Goal: Information Seeking & Learning: Stay updated

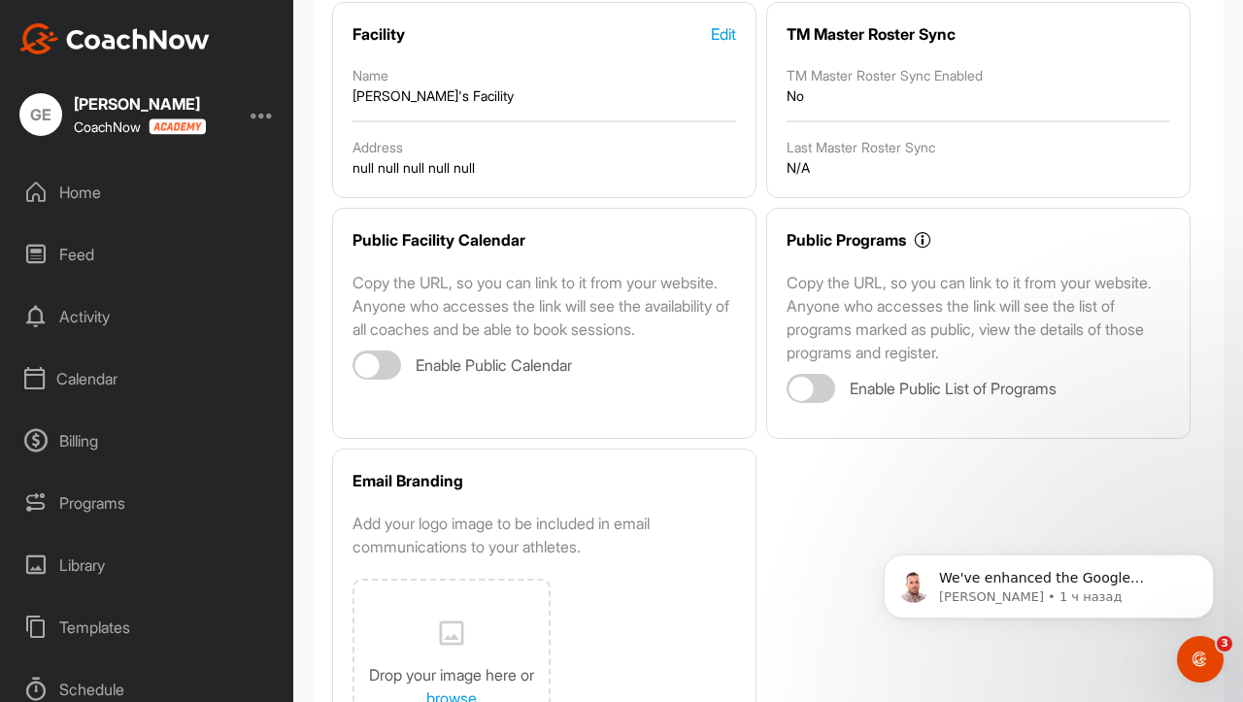
scroll to position [219, 0]
click at [1197, 647] on icon "Открыть службу сообщений Intercom" at bounding box center [1198, 657] width 32 height 32
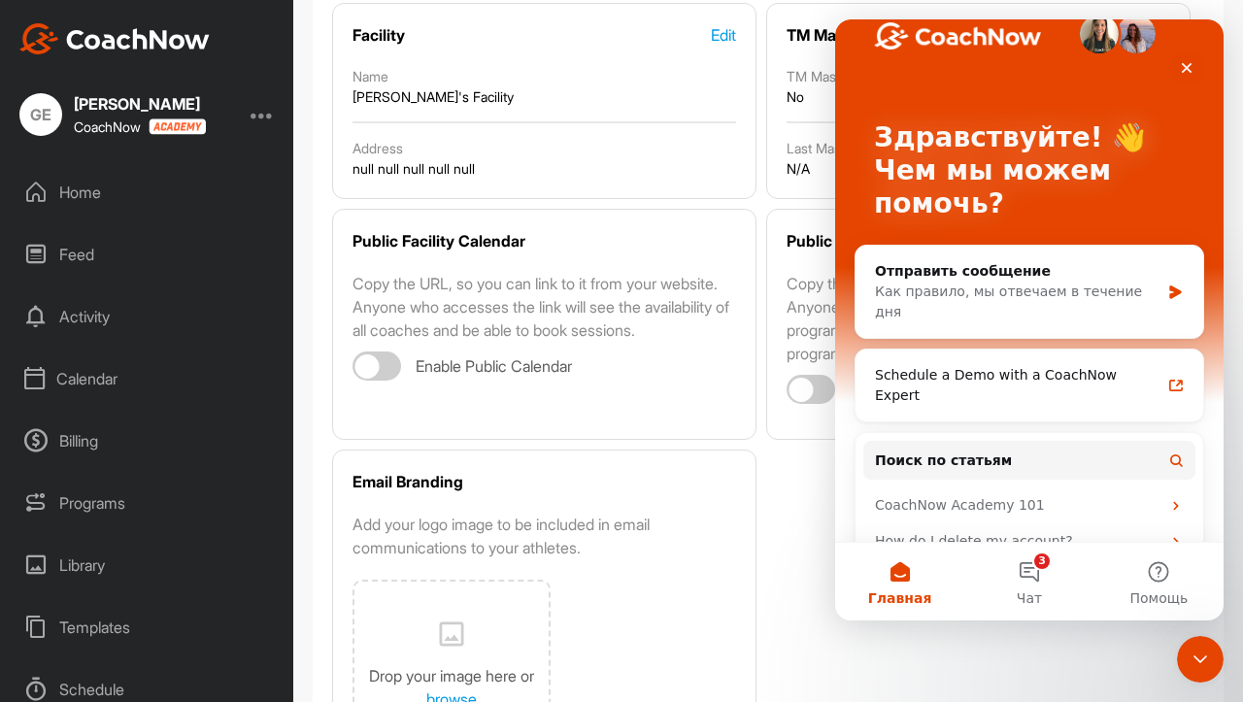
scroll to position [0, 0]
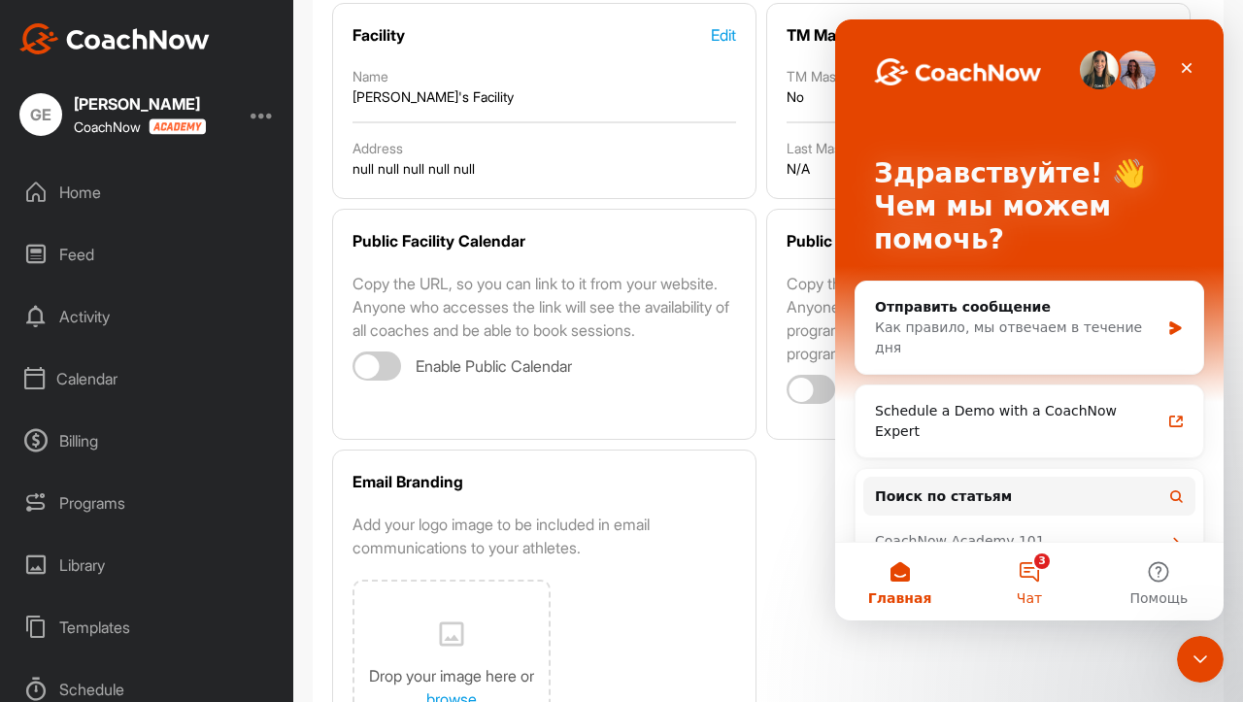
click at [1047, 584] on button "3 Чат" at bounding box center [1028, 582] width 129 height 78
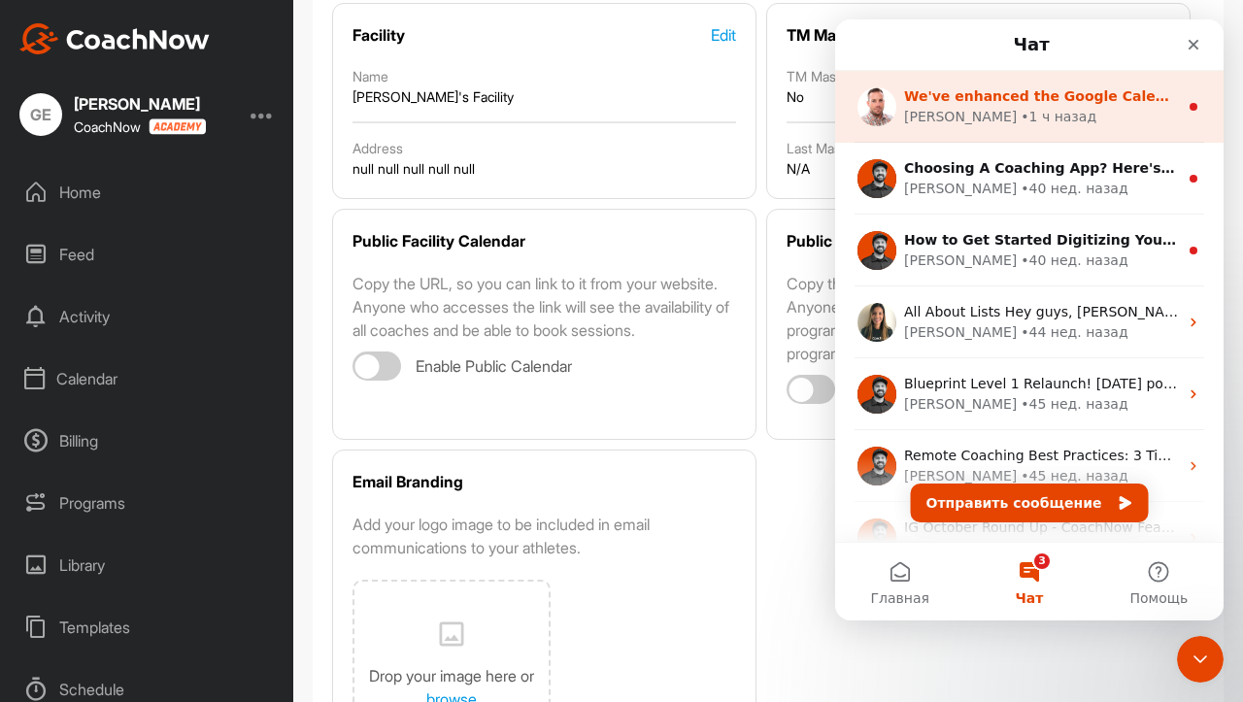
click at [1044, 121] on div "Alex • 1 ч назад" at bounding box center [1041, 117] width 274 height 20
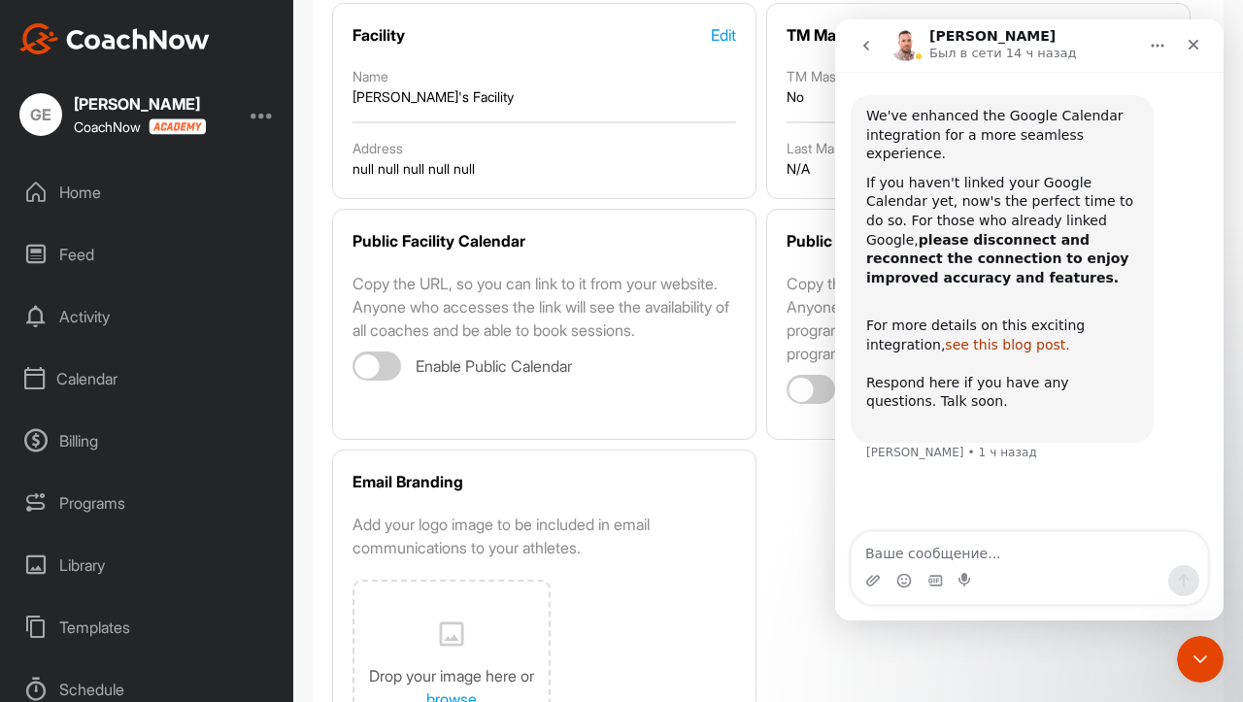
click at [945, 337] on link "see this blog post." at bounding box center [1007, 345] width 124 height 16
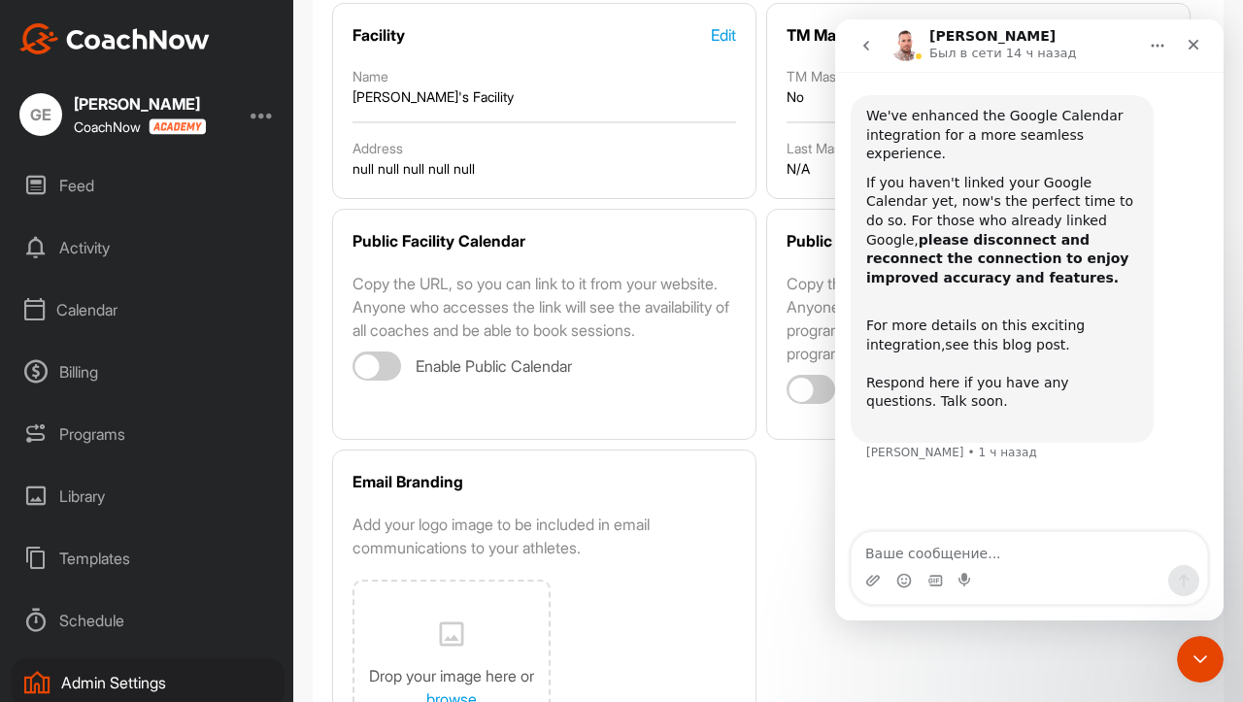
scroll to position [87, 0]
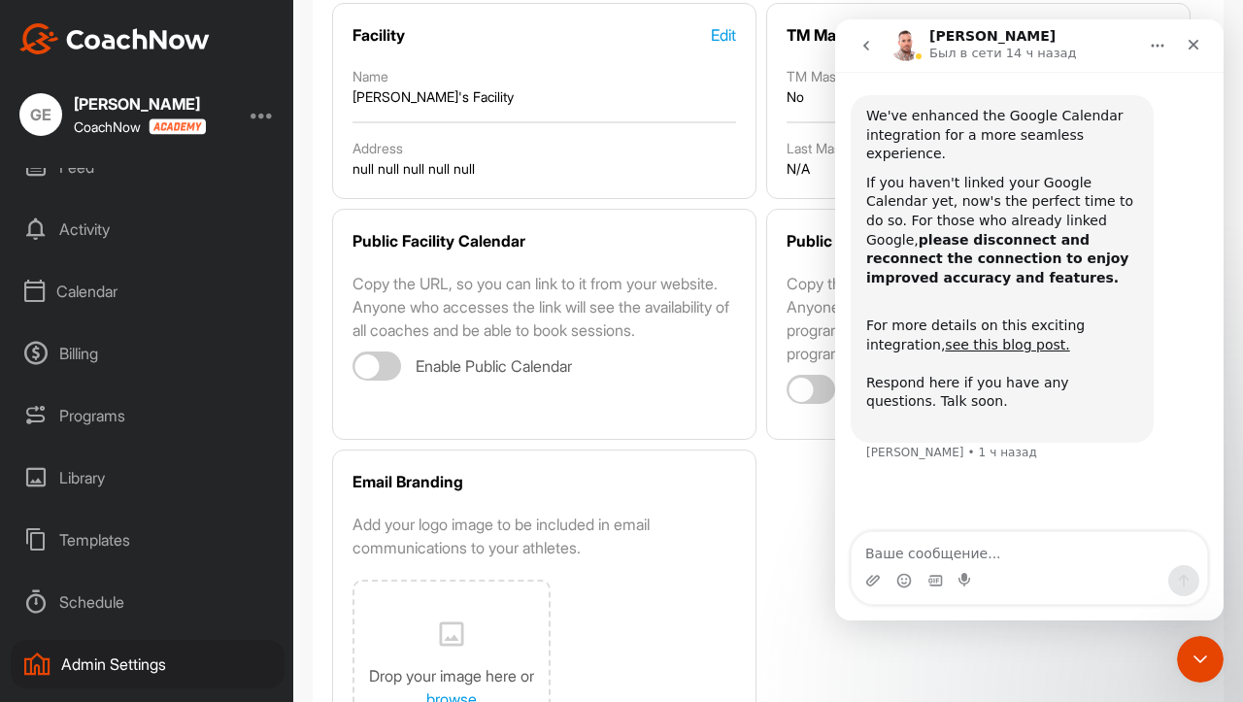
click at [108, 296] on div "Calendar" at bounding box center [148, 291] width 274 height 49
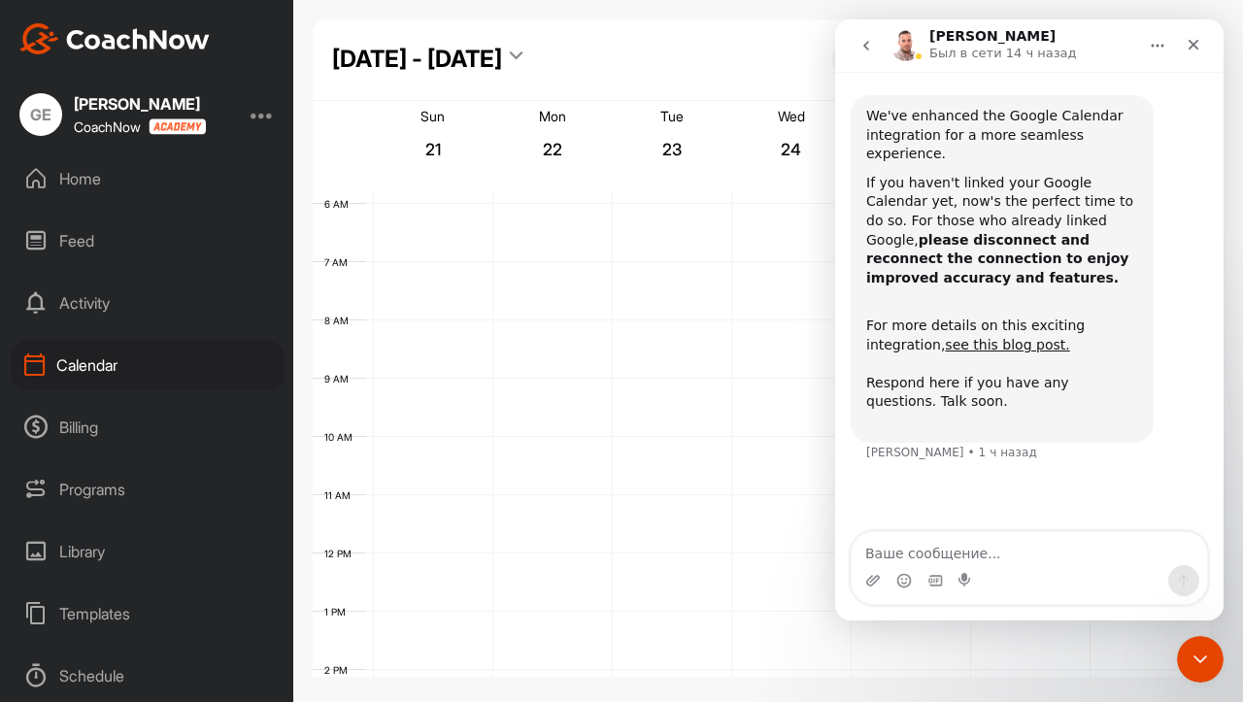
scroll to position [15, 0]
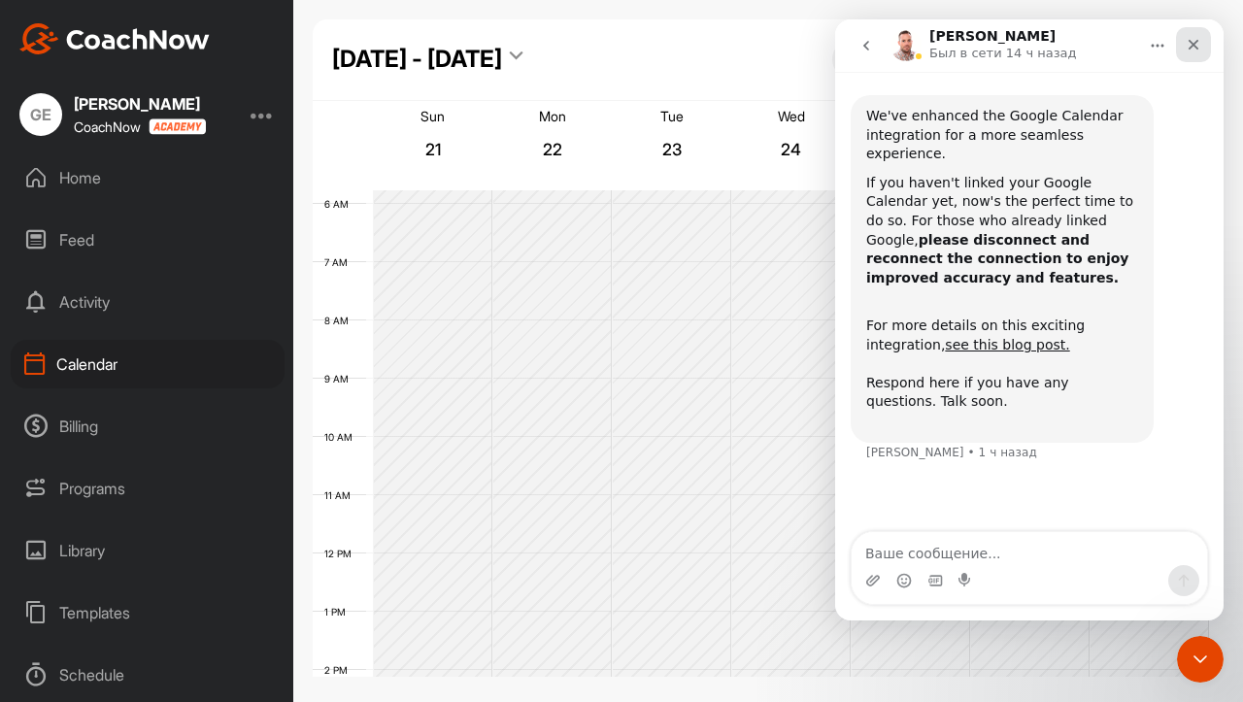
click at [1191, 42] on icon "Закрыть" at bounding box center [1194, 45] width 11 height 11
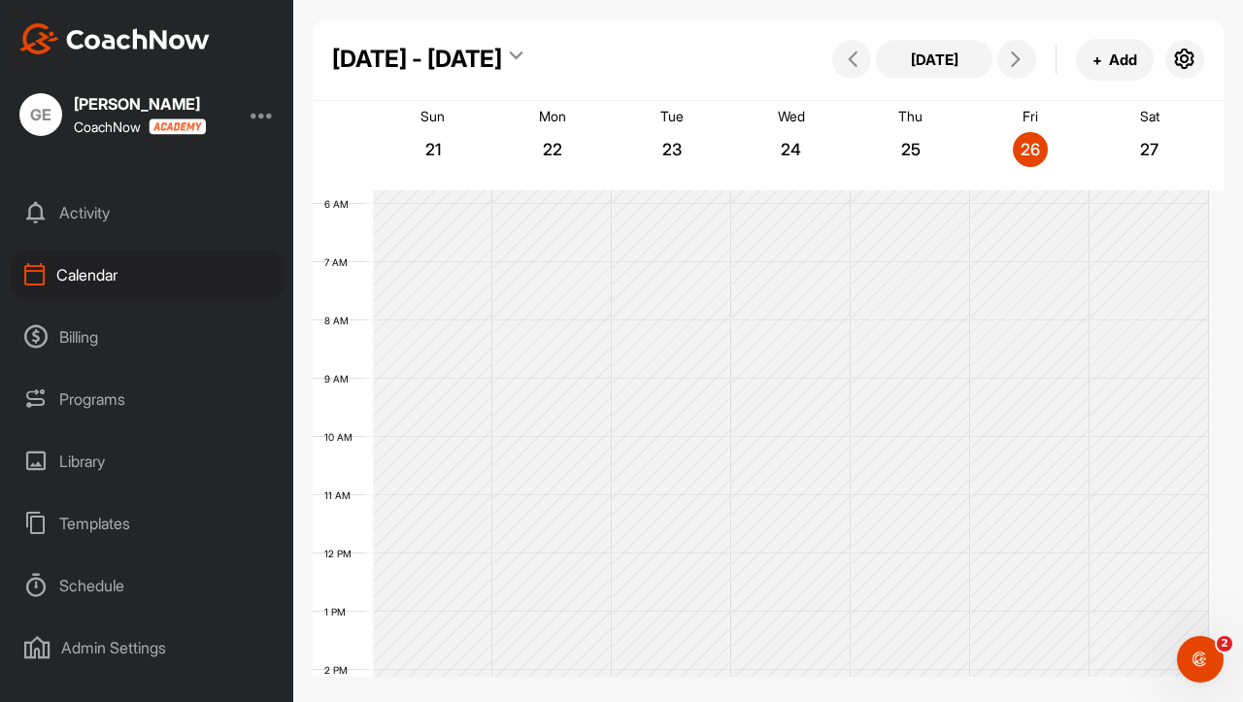
scroll to position [0, 0]
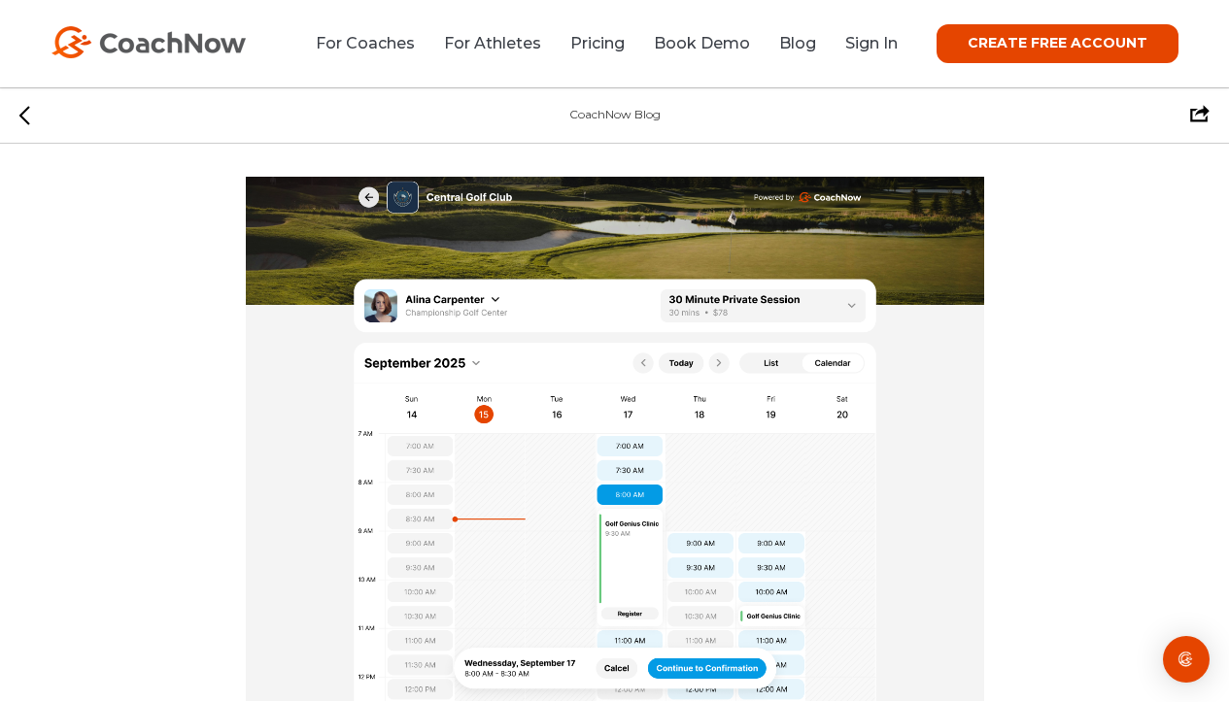
scroll to position [9199, 0]
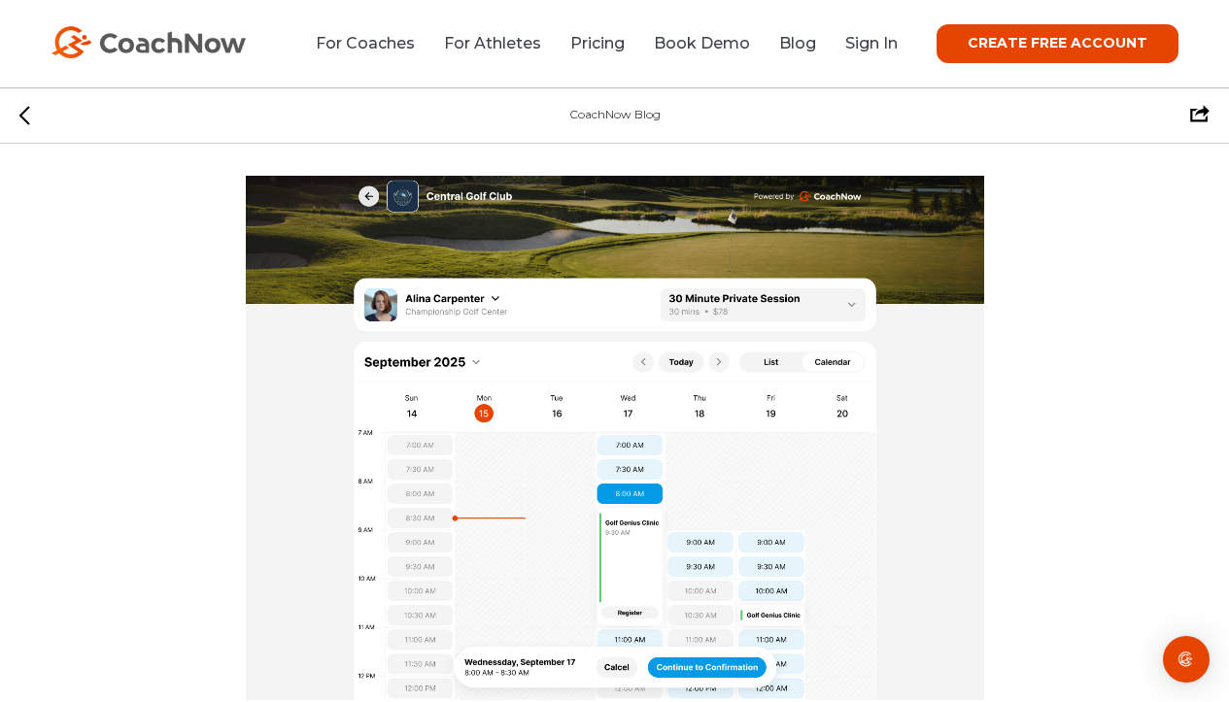
click at [487, 424] on img at bounding box center [615, 438] width 738 height 524
drag, startPoint x: 487, startPoint y: 424, endPoint x: 551, endPoint y: 429, distance: 64.3
click at [494, 429] on img at bounding box center [615, 438] width 738 height 524
click at [571, 412] on img at bounding box center [615, 438] width 738 height 524
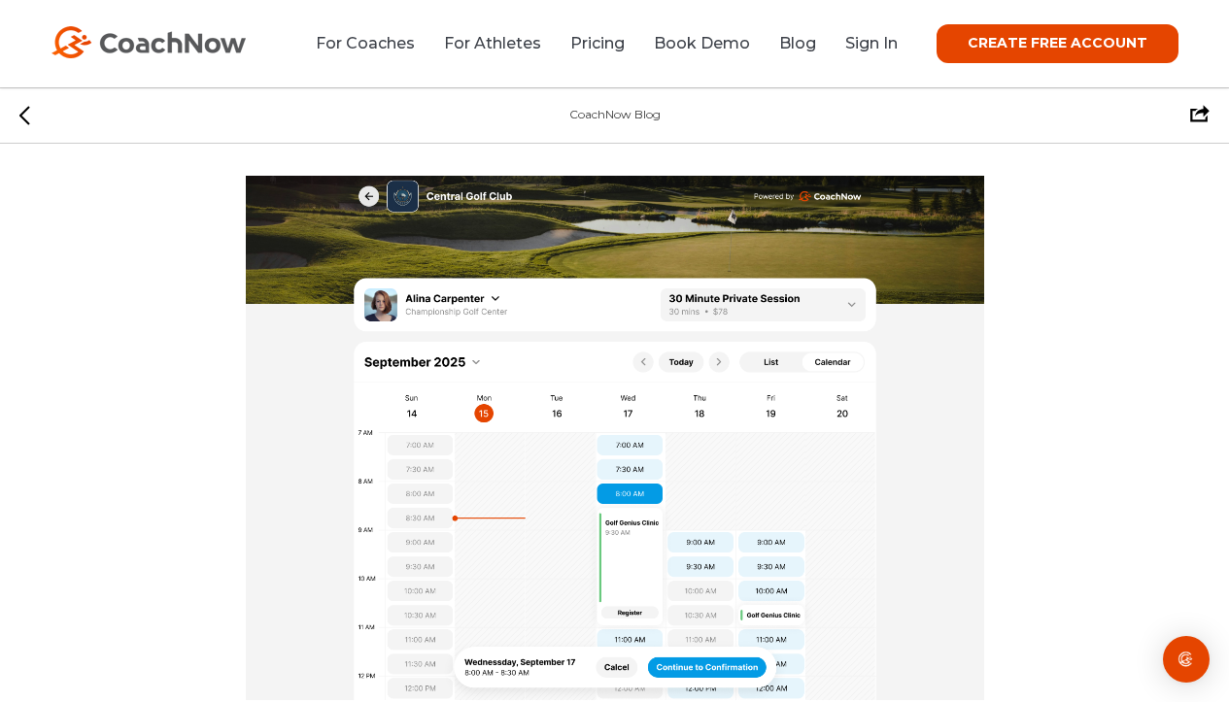
click at [571, 412] on img at bounding box center [615, 438] width 738 height 524
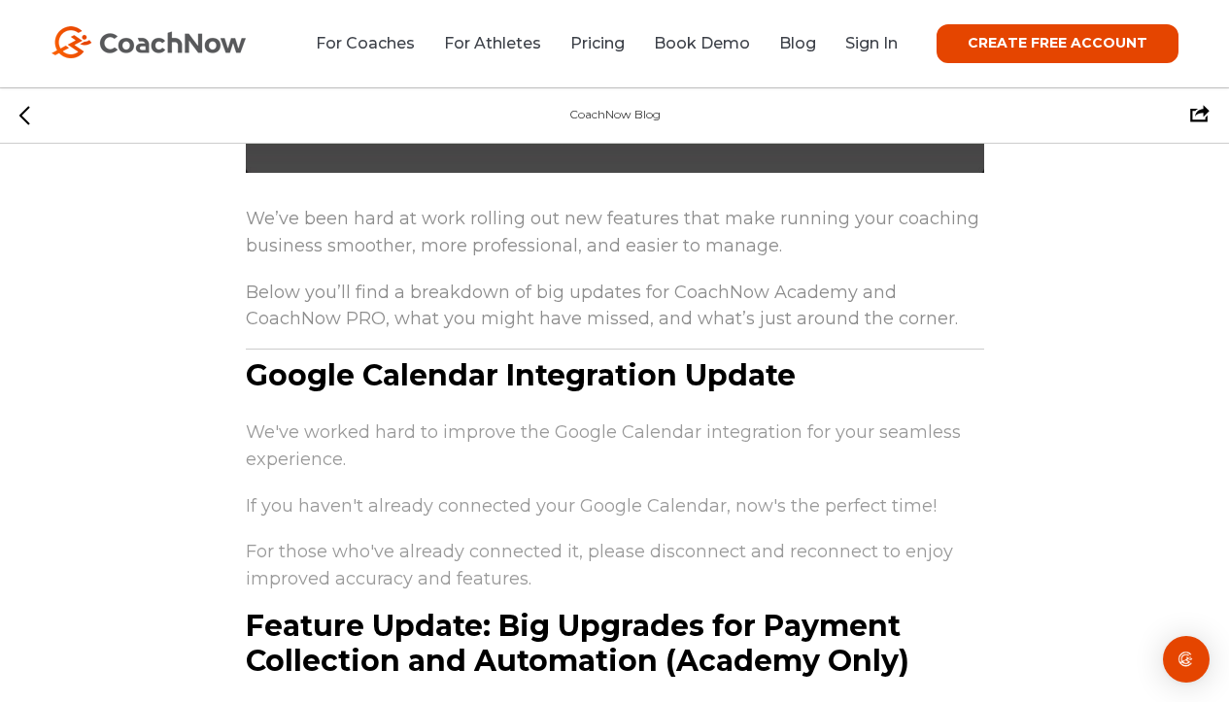
scroll to position [870, 0]
